Goal: Navigation & Orientation: Find specific page/section

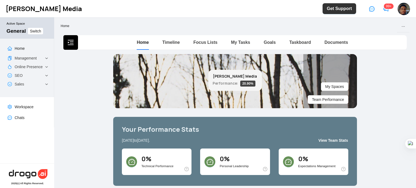
scroll to position [1, 0]
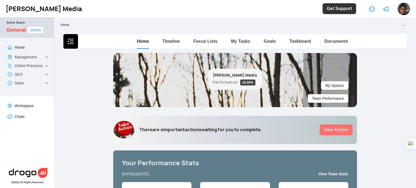
click at [40, 31] on span "Switch" at bounding box center [35, 30] width 11 height 6
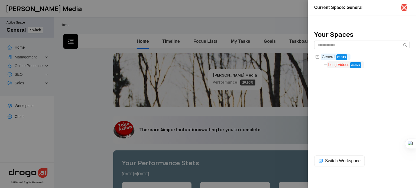
click at [333, 65] on span "Long Videos" at bounding box center [339, 65] width 21 height 4
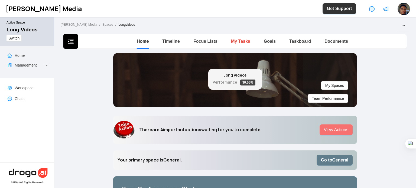
click at [246, 43] on link "My Tasks" at bounding box center [240, 41] width 19 height 5
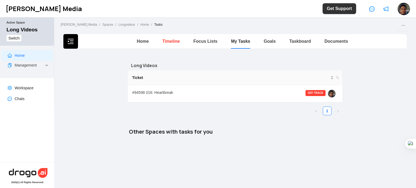
click at [169, 43] on link "Timeline" at bounding box center [171, 41] width 18 height 5
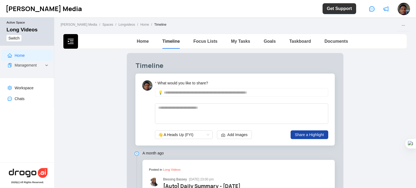
click at [205, 44] on div "Focus Lists" at bounding box center [206, 41] width 24 height 7
click at [273, 43] on link "Goals" at bounding box center [270, 41] width 12 height 5
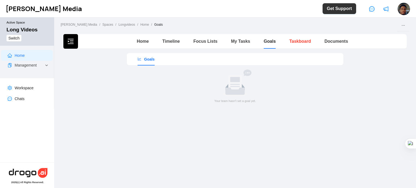
click at [302, 40] on link "Taskboard" at bounding box center [300, 41] width 22 height 5
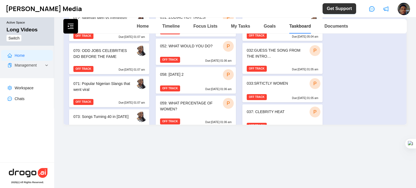
click at [107, 114] on div "073: Songs Turning 40 in [DATE]" at bounding box center [101, 118] width 57 height 8
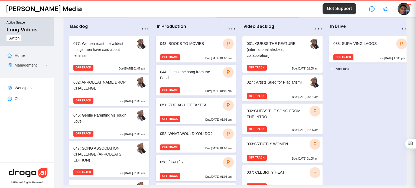
scroll to position [53, 0]
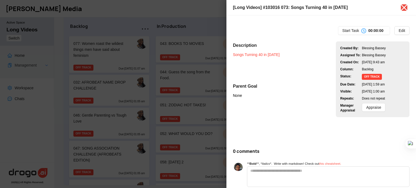
click at [272, 57] on link "Songs Turning 40 in [DATE]" at bounding box center [256, 55] width 47 height 4
